Goal: Obtain resource: Obtain resource

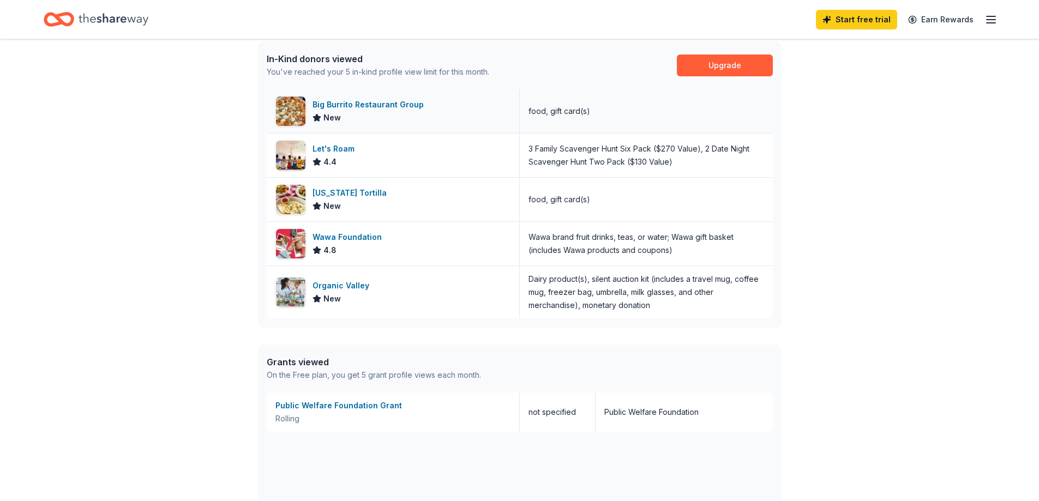
scroll to position [243, 0]
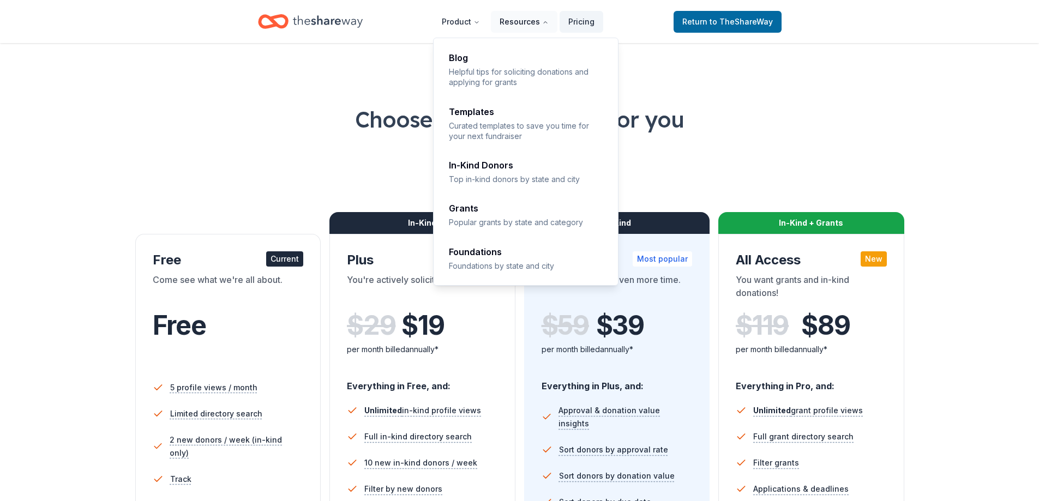
click at [528, 16] on button "Resources" at bounding box center [524, 22] width 67 height 22
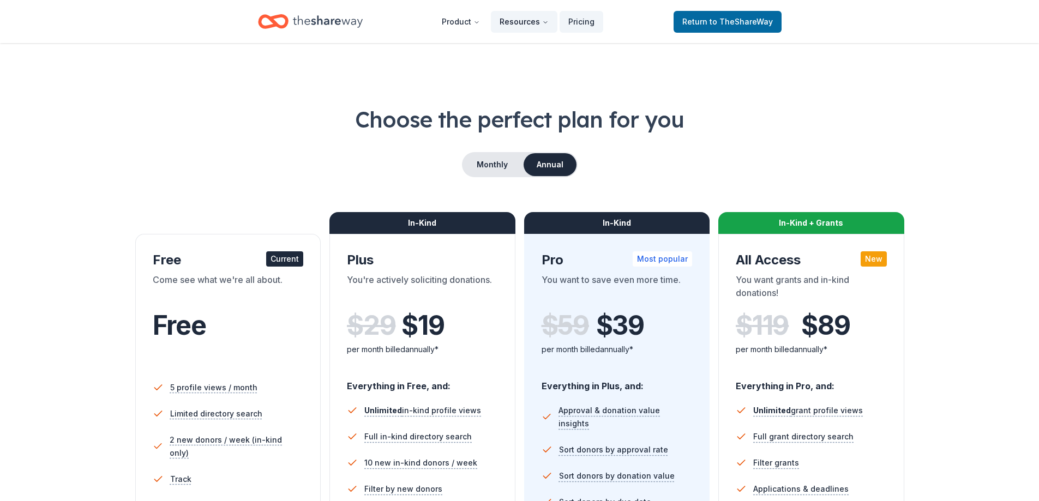
click at [543, 21] on icon "Main" at bounding box center [545, 22] width 7 height 7
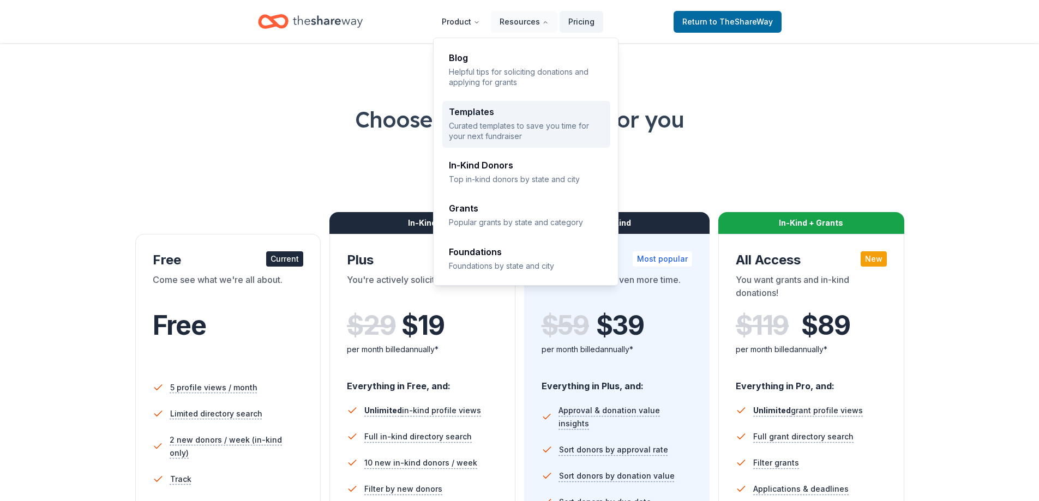
click at [499, 128] on p "Curated templates to save you time for your next fundraiser" at bounding box center [526, 130] width 155 height 21
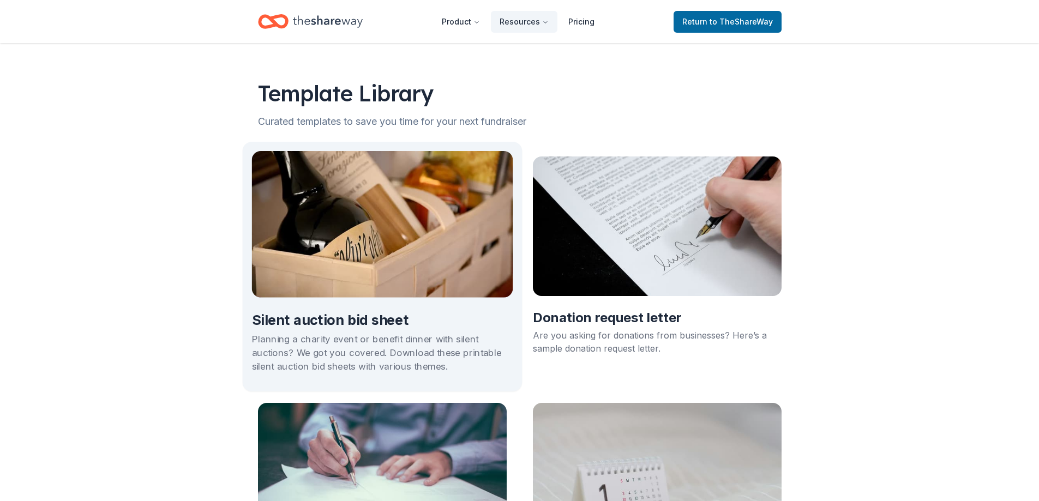
click at [371, 311] on h2 "Silent auction bid sheet" at bounding box center [381, 320] width 261 height 19
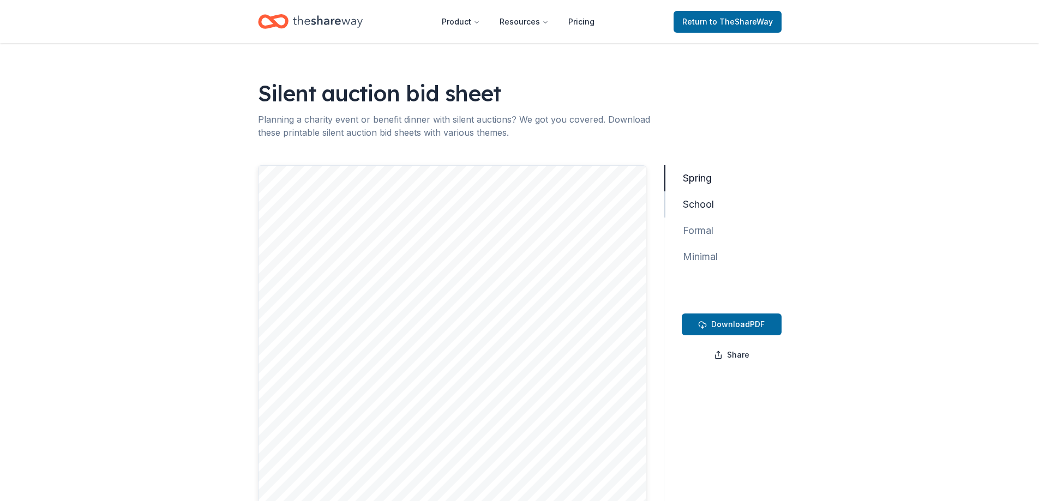
click at [689, 204] on button "School" at bounding box center [693, 204] width 58 height 26
click at [698, 230] on button "Formal" at bounding box center [693, 231] width 58 height 26
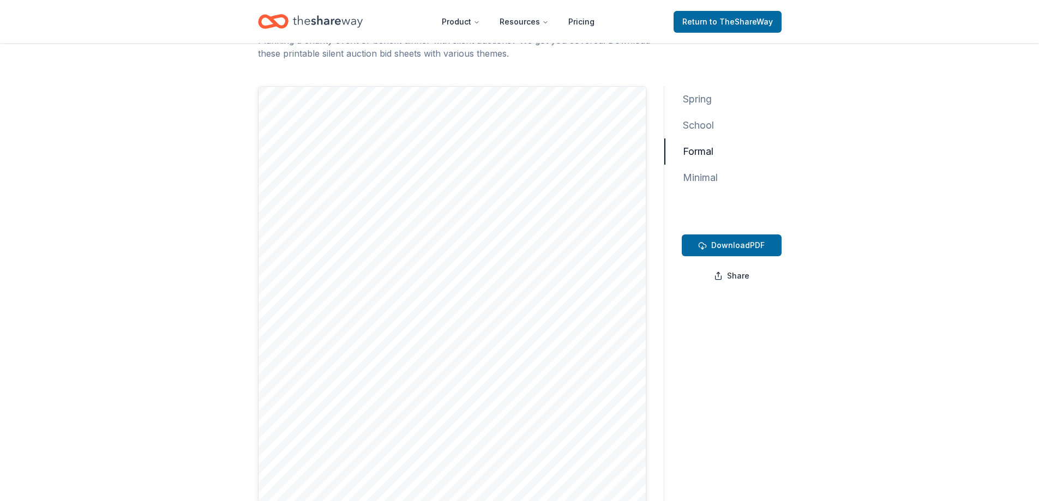
scroll to position [55, 0]
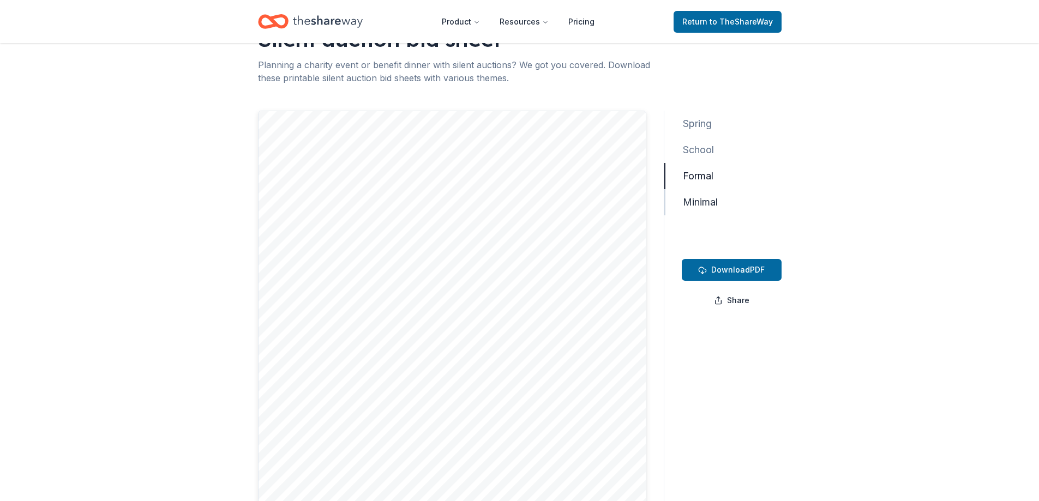
click at [696, 204] on button "Minimal" at bounding box center [695, 202] width 62 height 26
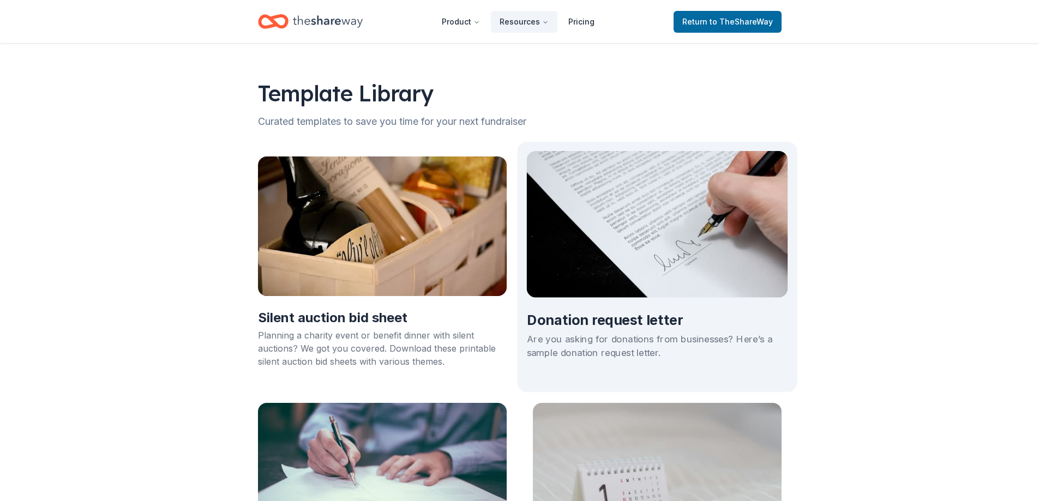
click at [631, 281] on img at bounding box center [656, 224] width 261 height 147
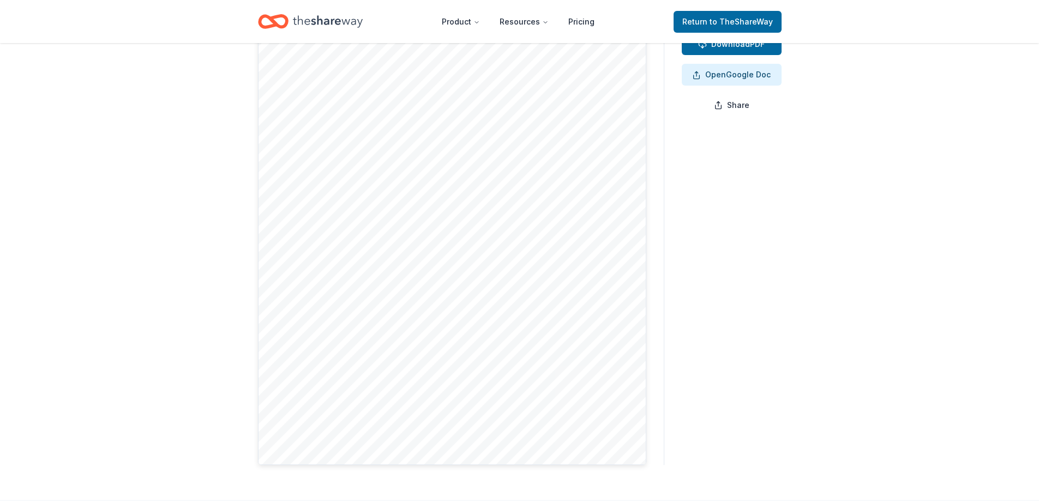
scroll to position [55, 0]
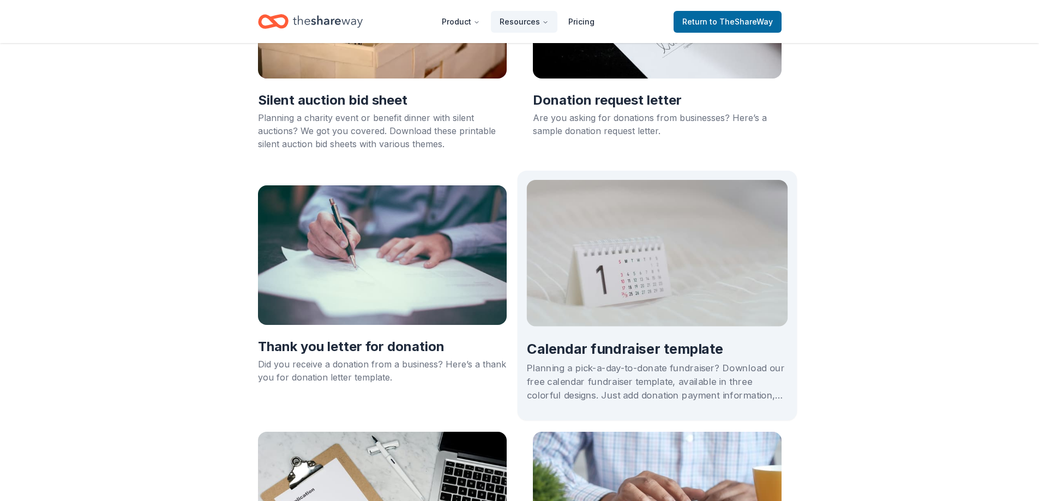
scroll to position [218, 0]
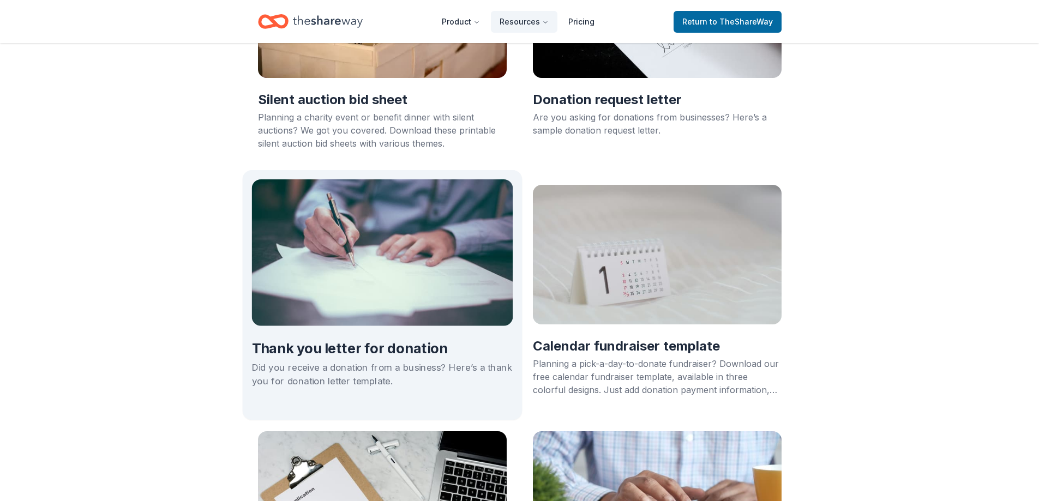
click at [396, 299] on img at bounding box center [381, 252] width 261 height 147
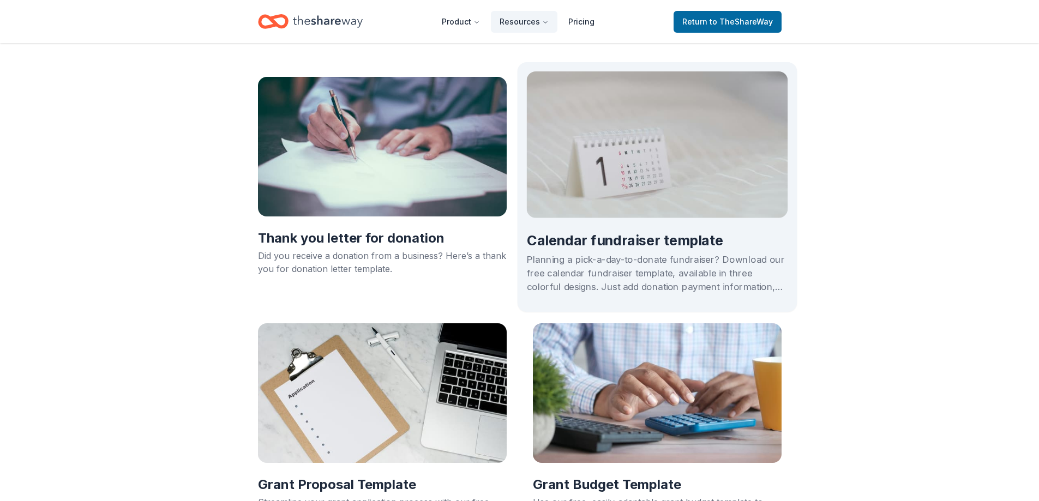
scroll to position [327, 0]
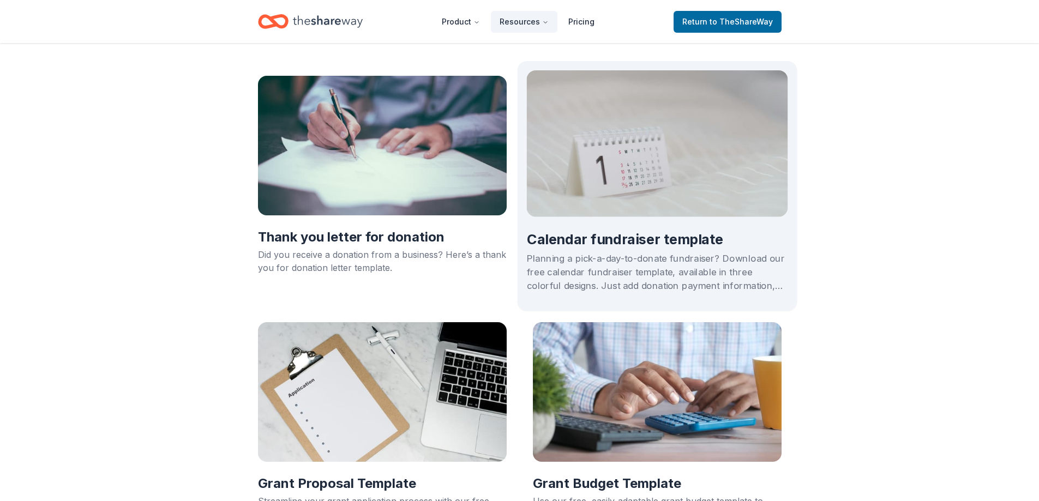
click at [677, 219] on div "Calendar fundraiser template Planning a pick-a-day-to-donate fundraiser? Downlo…" at bounding box center [656, 259] width 261 height 84
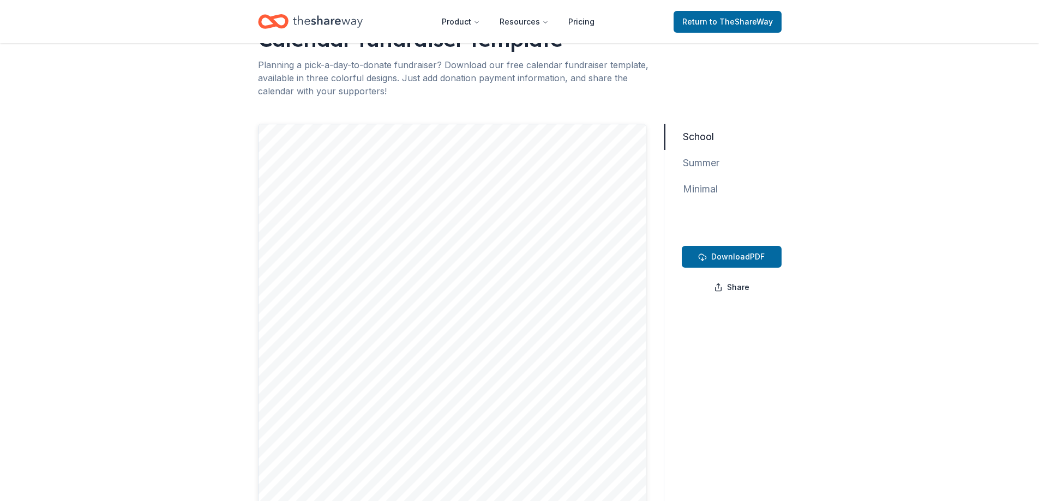
scroll to position [109, 0]
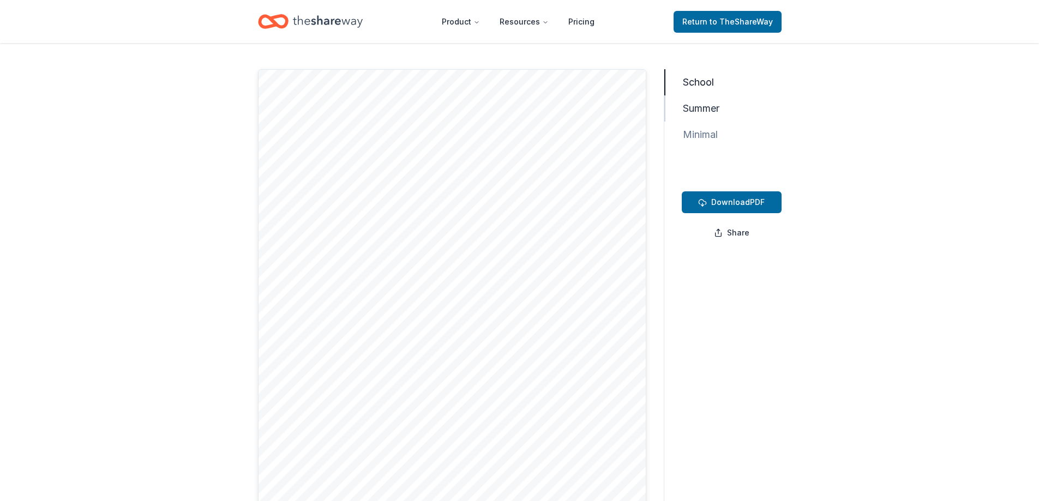
click at [710, 111] on button "Summer" at bounding box center [696, 108] width 64 height 26
click at [704, 137] on button "Minimal" at bounding box center [695, 135] width 62 height 26
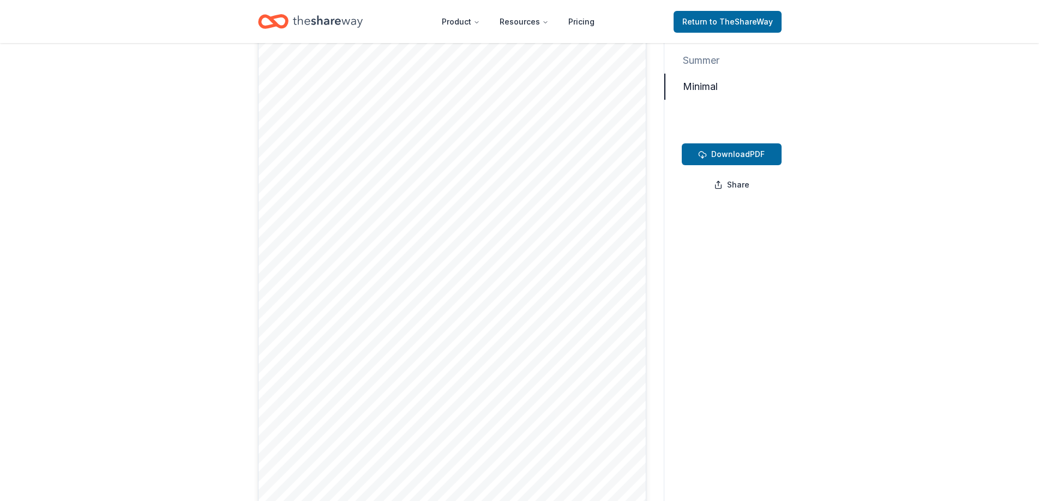
scroll to position [129, 0]
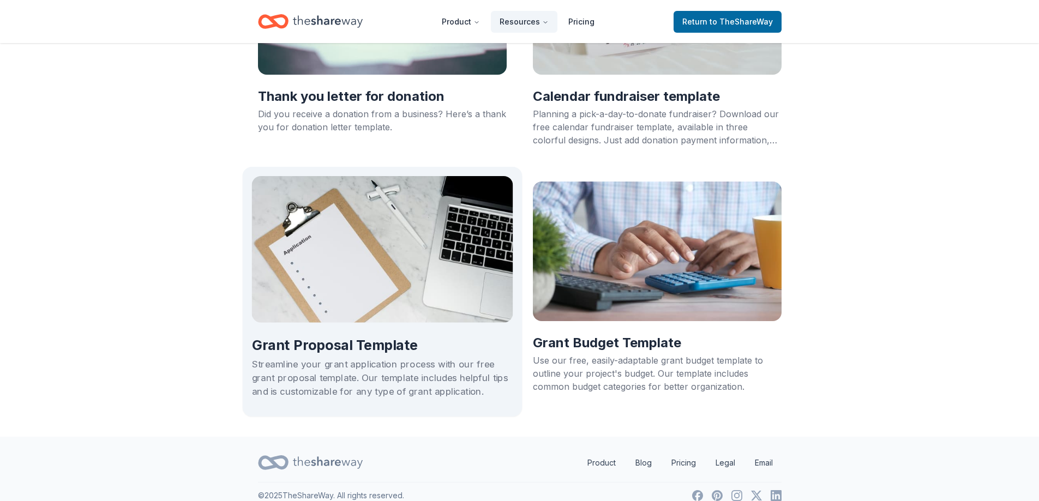
scroll to position [482, 0]
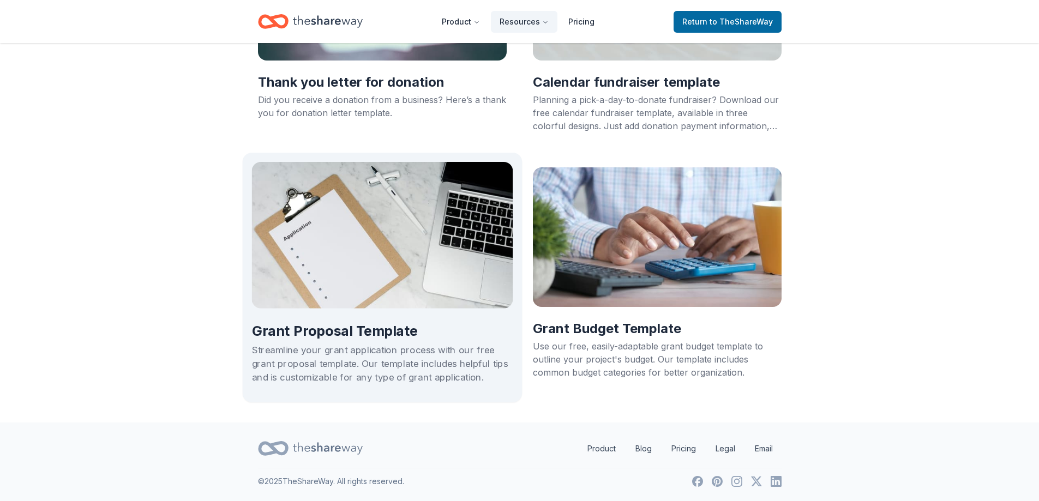
click at [473, 284] on img at bounding box center [381, 235] width 261 height 147
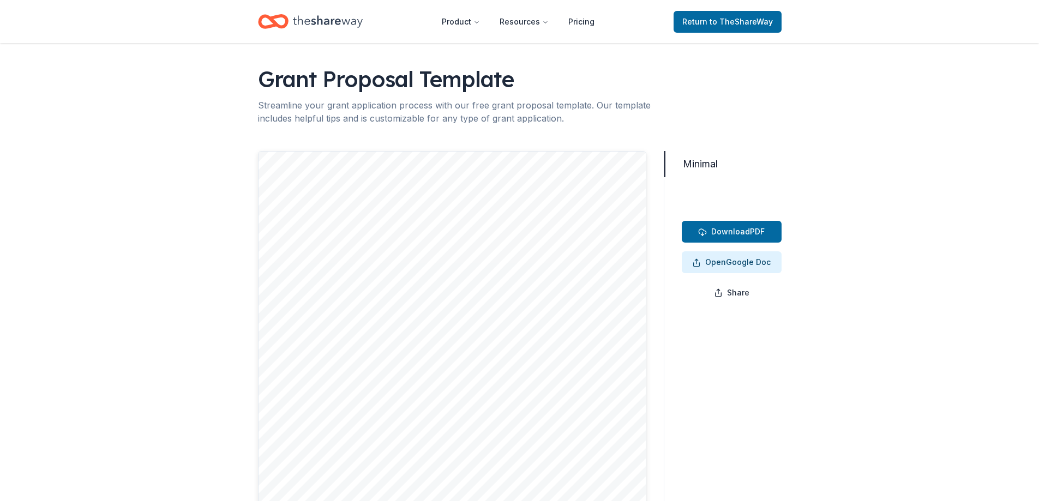
scroll to position [7, 0]
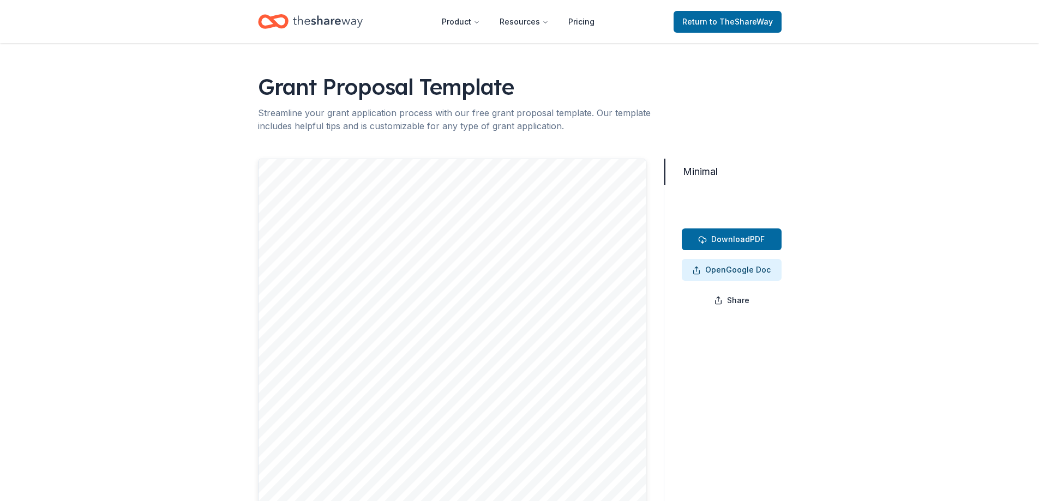
drag, startPoint x: 666, startPoint y: 179, endPoint x: 666, endPoint y: 215, distance: 36.5
click at [666, 215] on div "Minimal Minimal Download PDF Open Google Doc Share" at bounding box center [722, 410] width 118 height 502
drag, startPoint x: 660, startPoint y: 180, endPoint x: 657, endPoint y: 274, distance: 93.8
click at [657, 274] on div "Minimal Minimal Download PDF Open Google Doc Share" at bounding box center [519, 410] width 523 height 502
drag, startPoint x: 601, startPoint y: 286, endPoint x: 589, endPoint y: 315, distance: 31.3
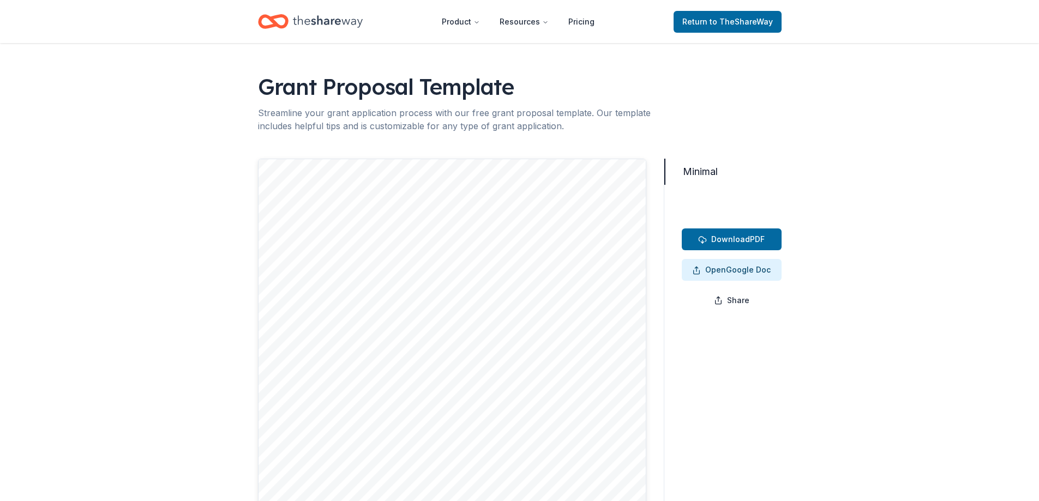
click at [593, 319] on div at bounding box center [452, 410] width 388 height 502
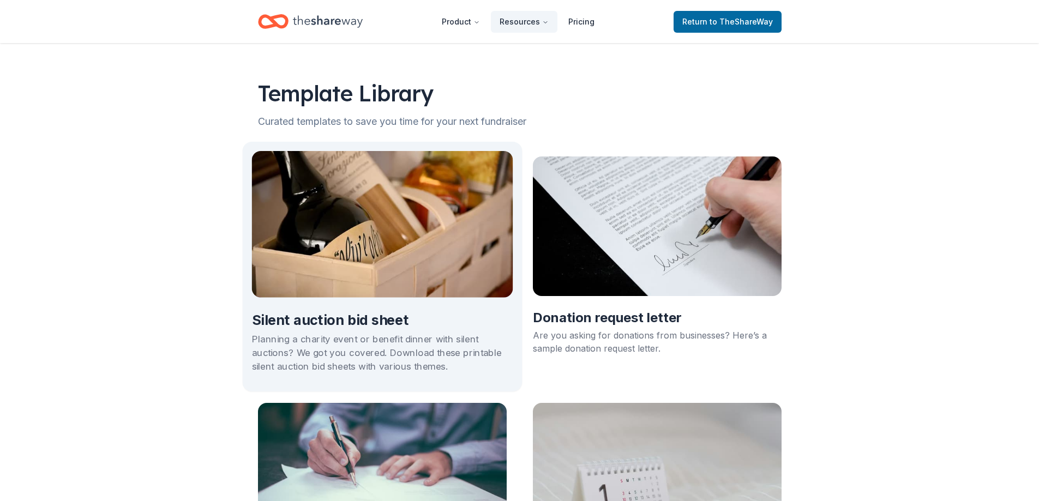
click at [380, 265] on img at bounding box center [381, 224] width 261 height 147
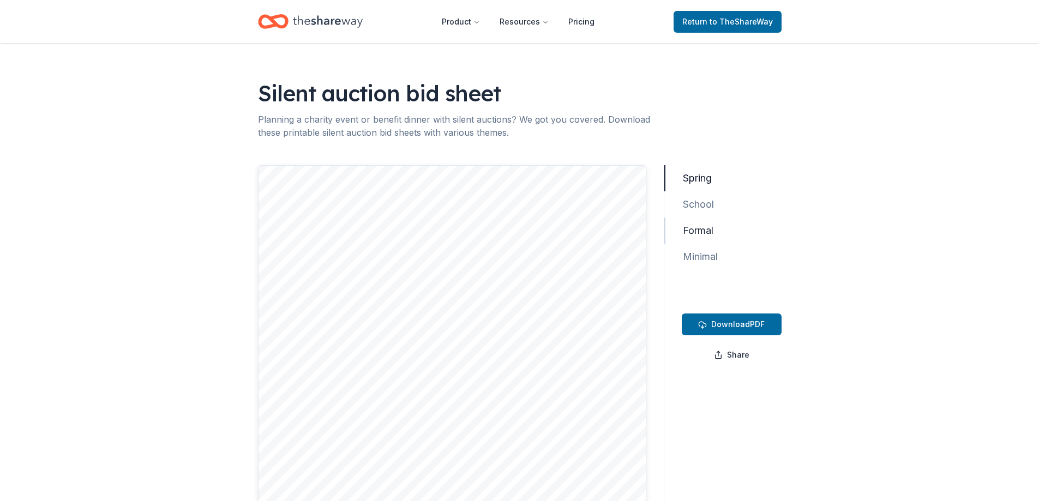
click at [696, 229] on button "Formal" at bounding box center [693, 231] width 58 height 26
